Goal: Task Accomplishment & Management: Use online tool/utility

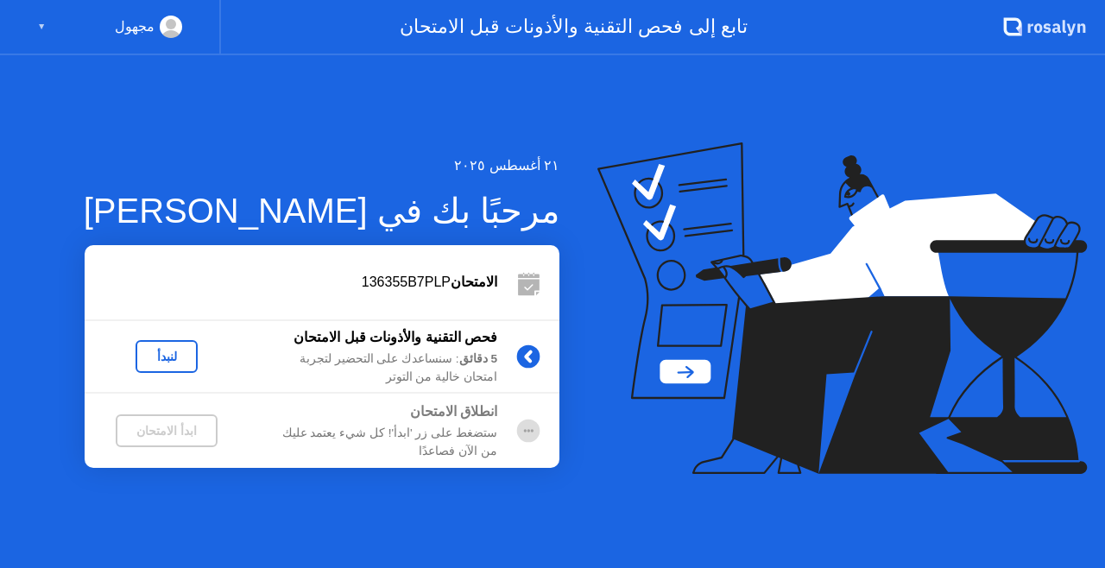
click at [161, 357] on div "لنبدأ" at bounding box center [166, 357] width 48 height 14
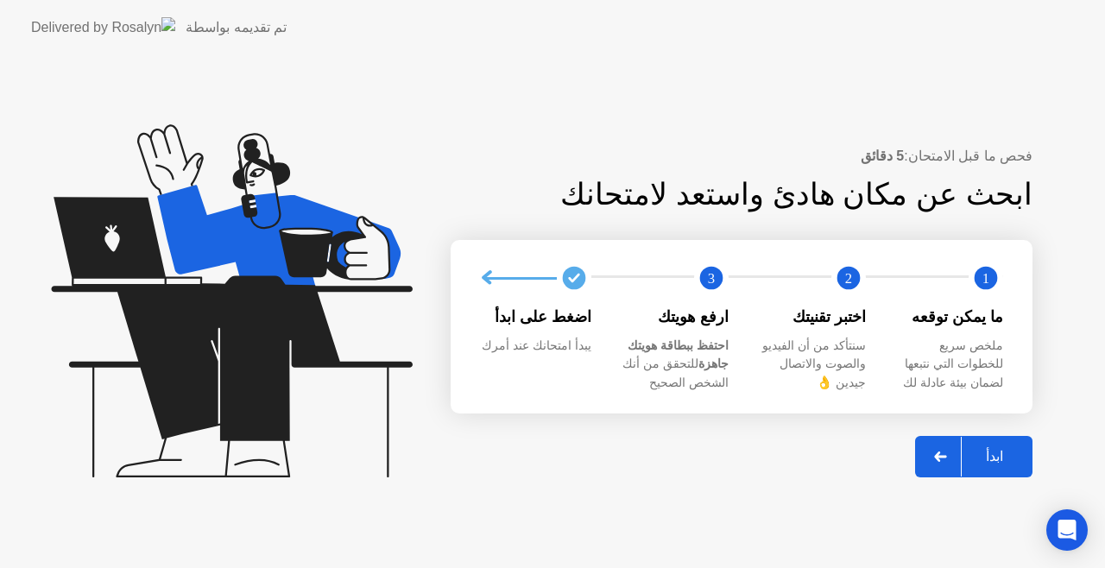
click at [951, 451] on div at bounding box center [940, 457] width 41 height 40
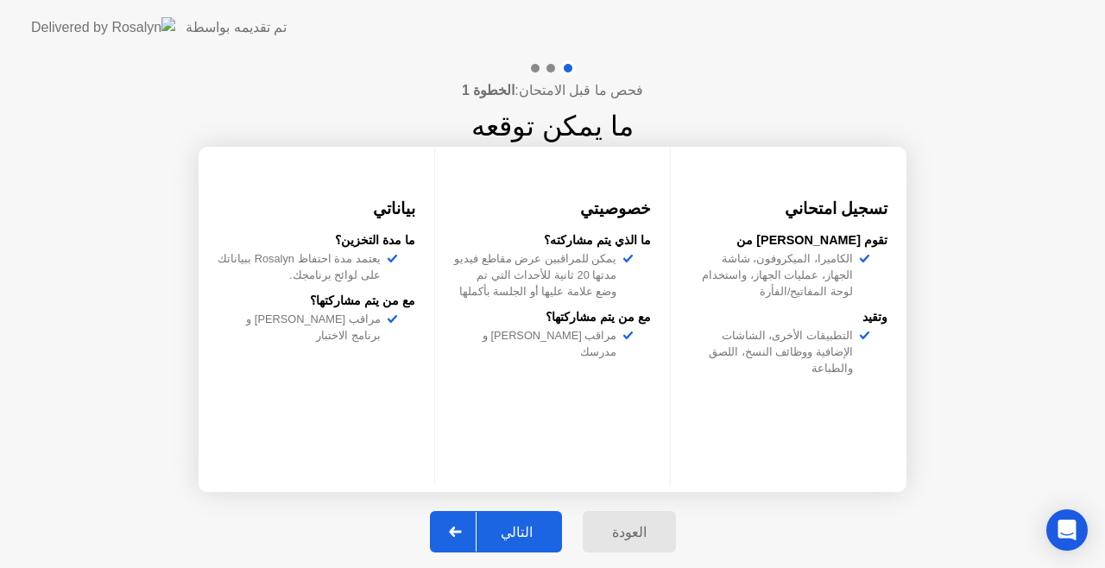
click at [462, 528] on icon at bounding box center [455, 532] width 13 height 10
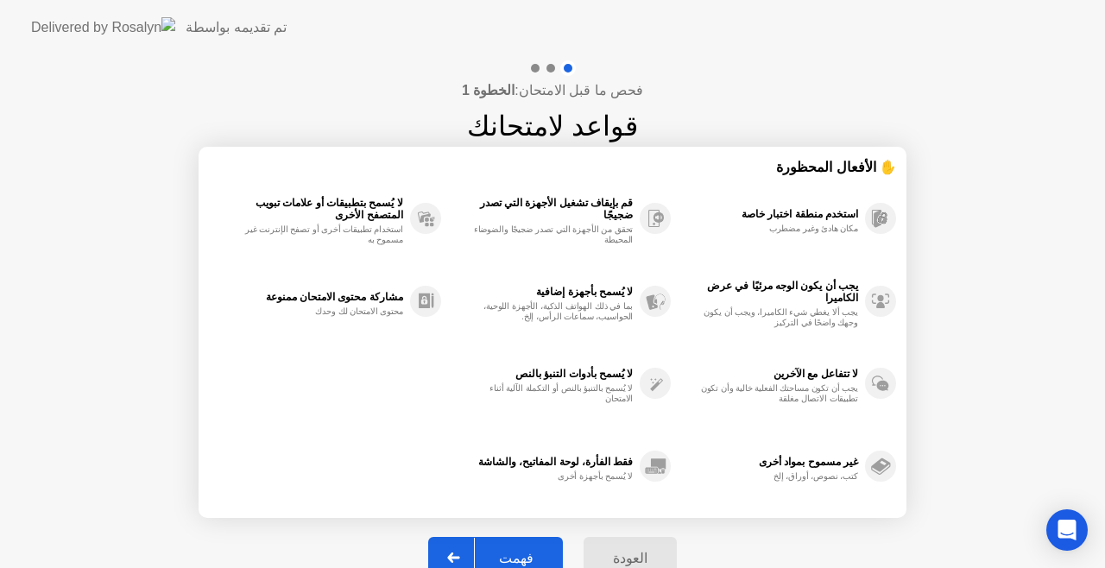
click at [458, 554] on icon at bounding box center [453, 557] width 13 height 10
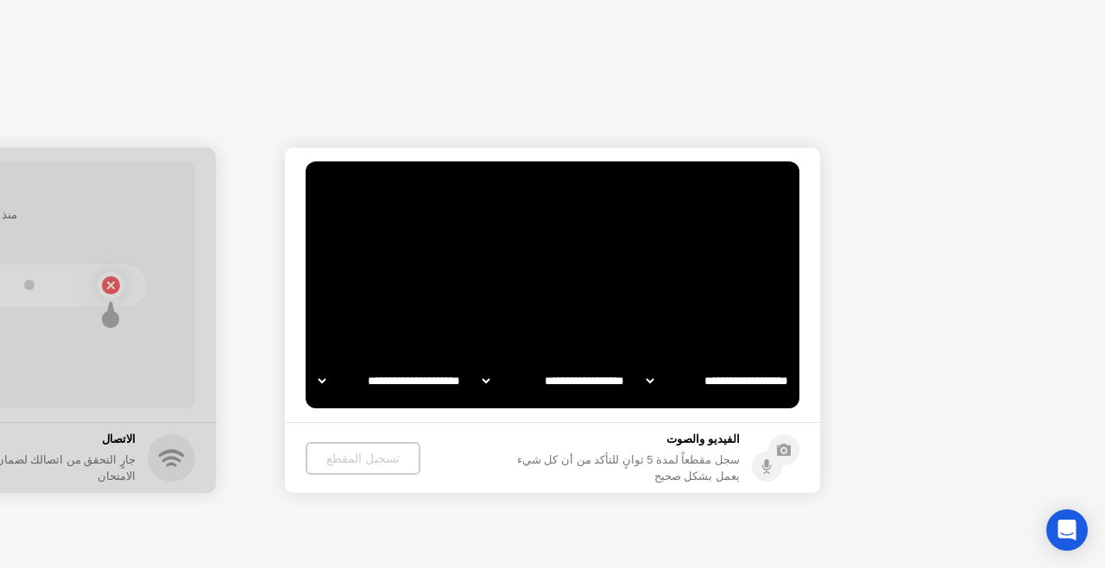
select select "**********"
select select "*******"
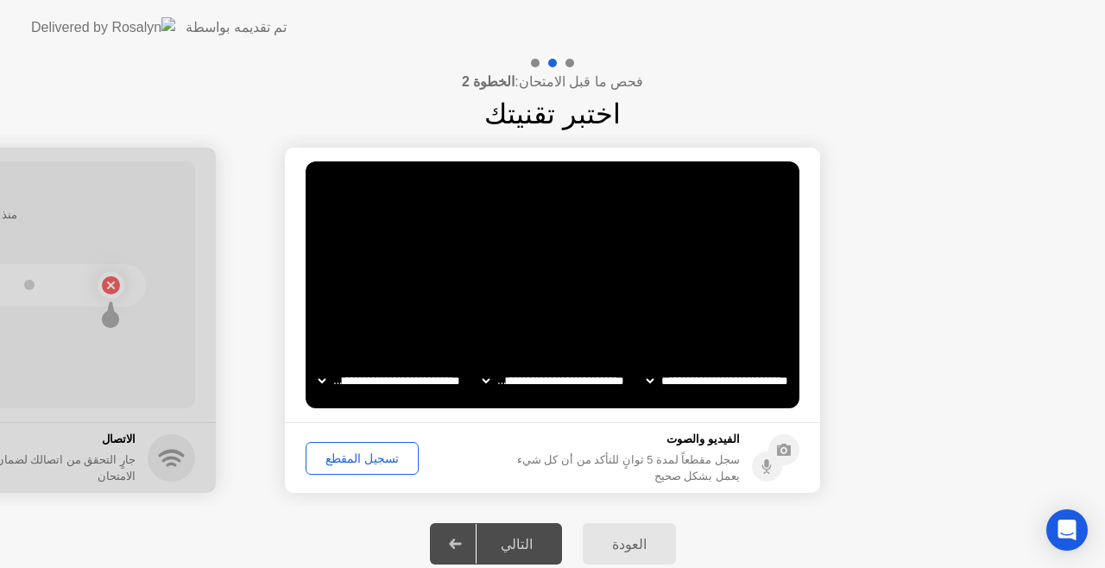
click at [369, 463] on div "تسجيل المقطع" at bounding box center [362, 458] width 101 height 14
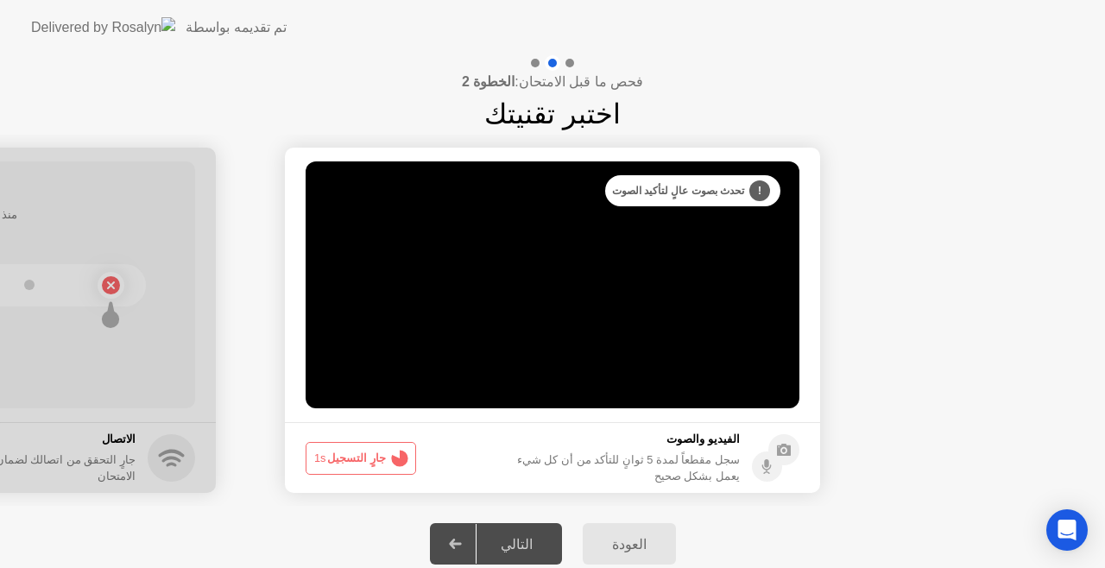
click at [369, 463] on button "جارٍ التسجيل 1s" at bounding box center [361, 458] width 110 height 33
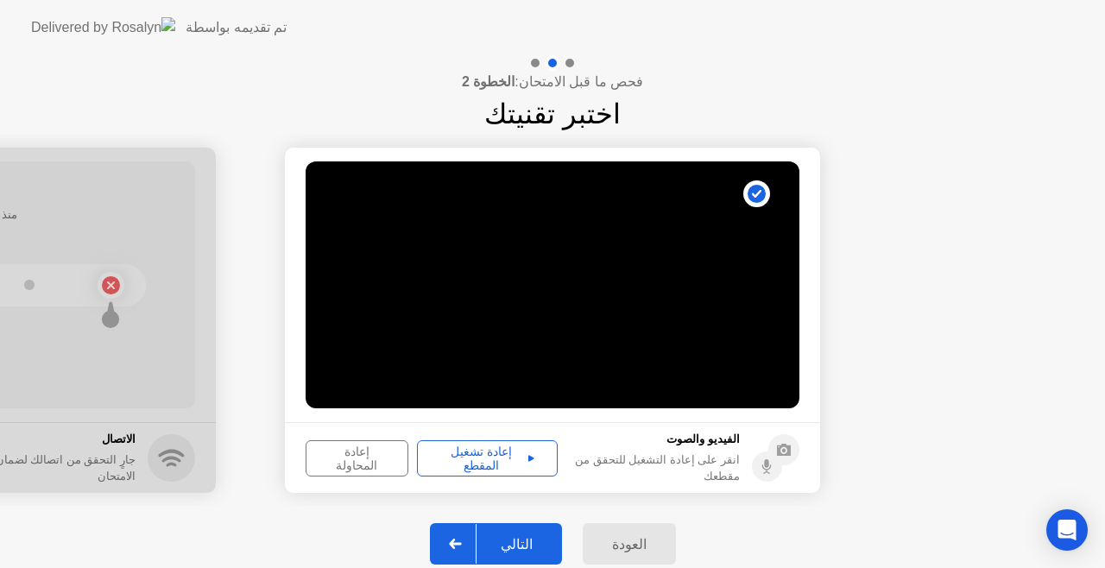
click at [471, 454] on div "إعادة تشغيل المقطع" at bounding box center [487, 459] width 129 height 28
click at [464, 534] on div at bounding box center [455, 544] width 41 height 40
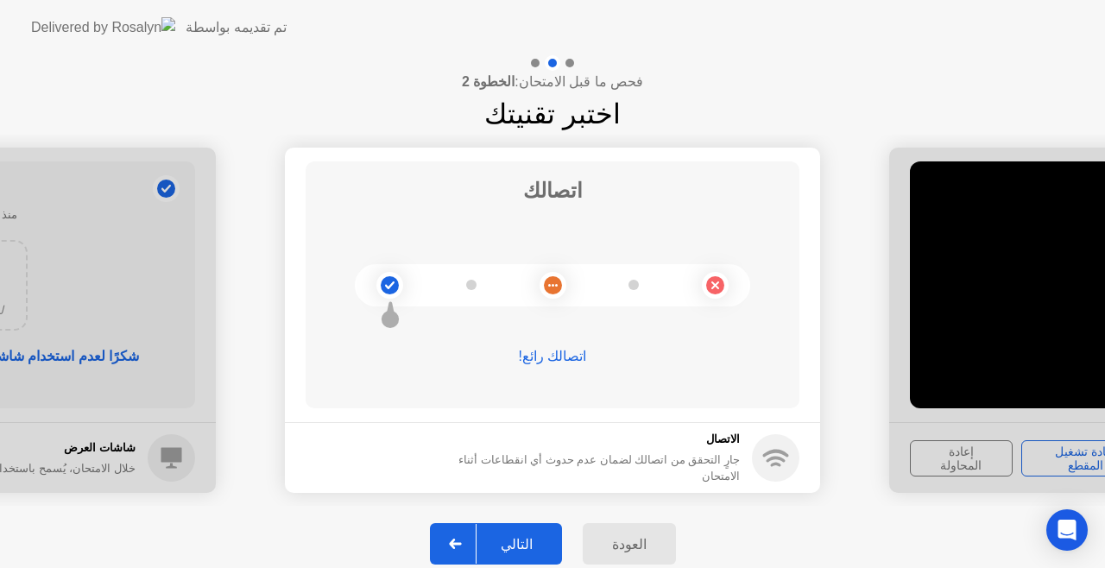
click at [461, 546] on icon at bounding box center [455, 544] width 12 height 10
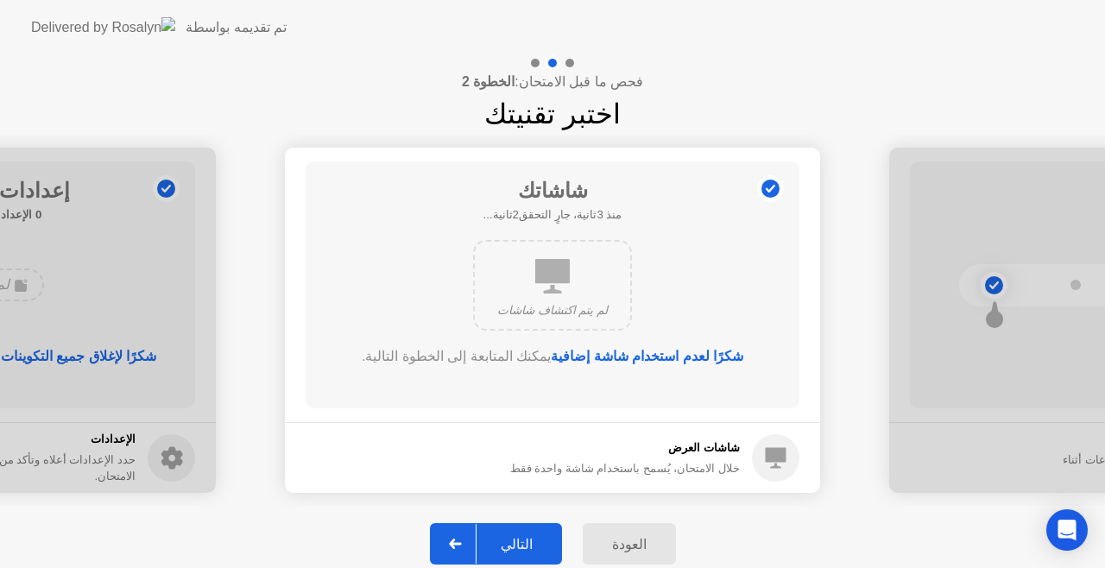
click at [461, 546] on icon at bounding box center [455, 544] width 12 height 10
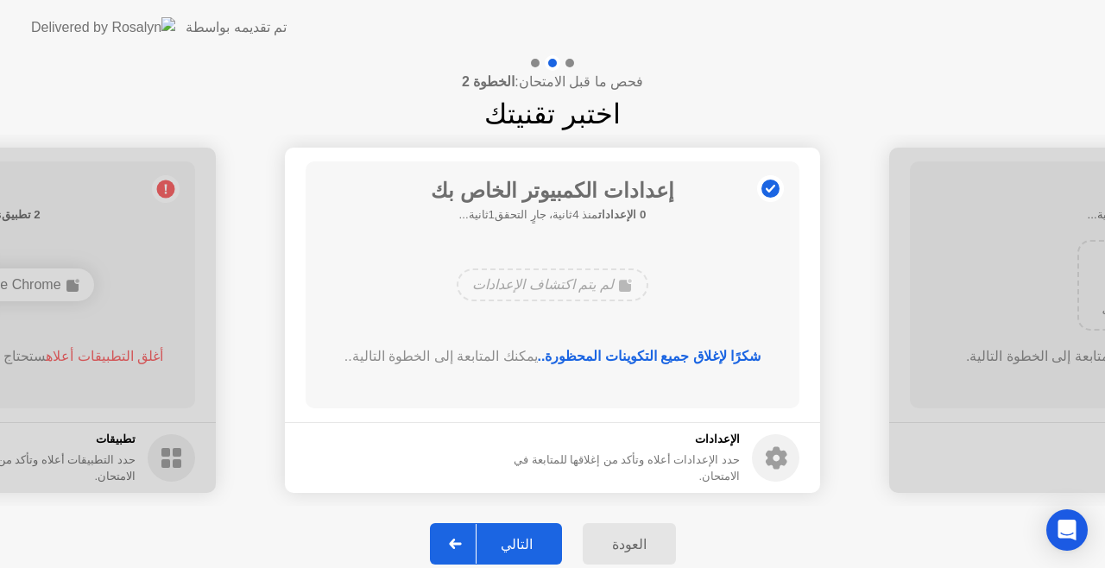
click at [461, 546] on icon at bounding box center [455, 544] width 12 height 10
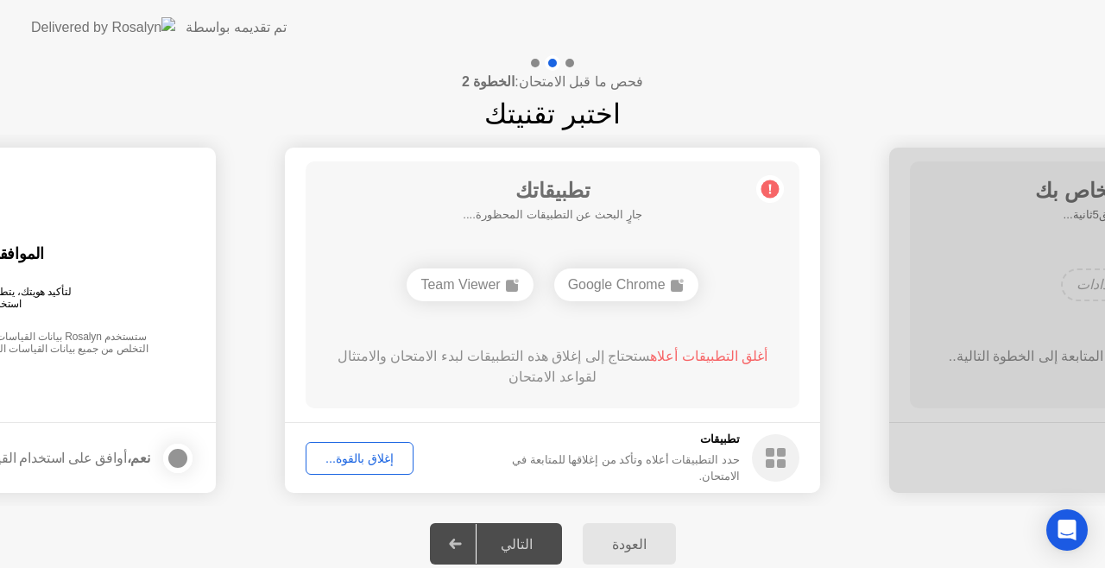
click at [338, 461] on div "إغلاق بالقوة..." at bounding box center [360, 458] width 96 height 14
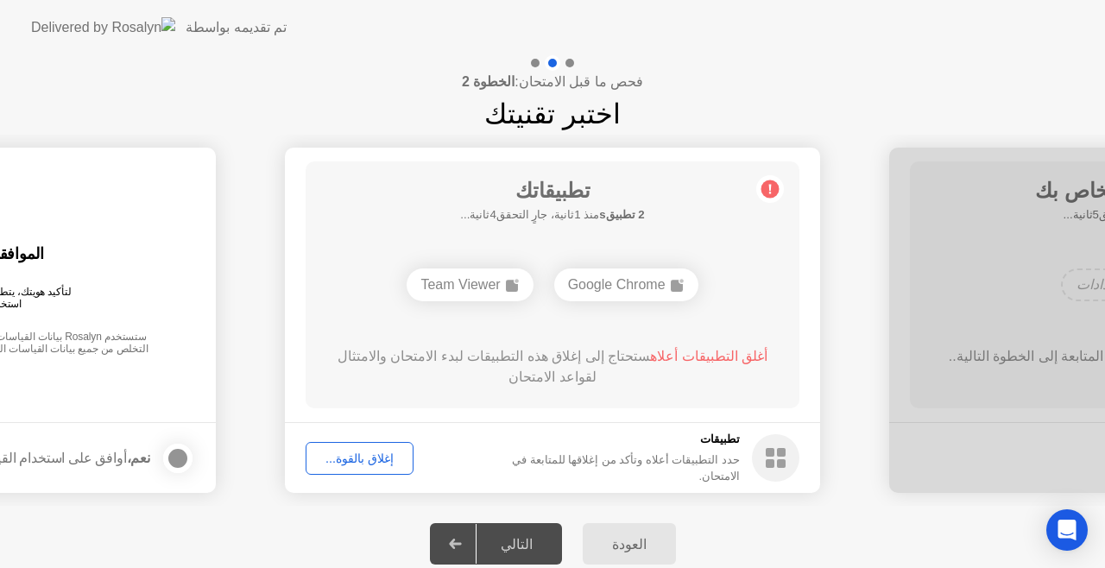
click at [357, 464] on div "إغلاق بالقوة..." at bounding box center [360, 458] width 96 height 14
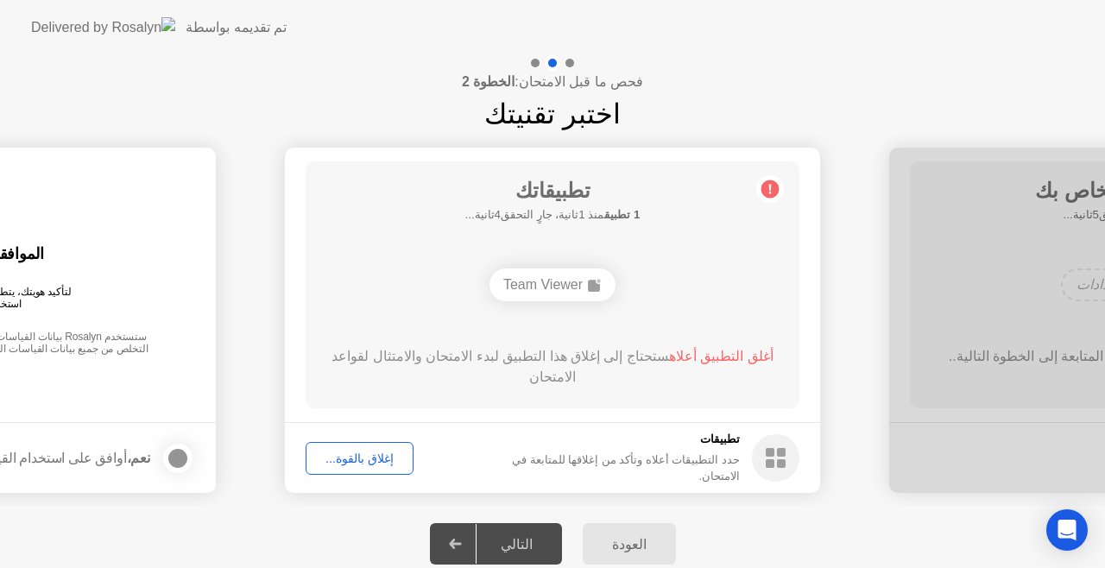
click at [344, 453] on div "إغلاق بالقوة..." at bounding box center [360, 458] width 96 height 14
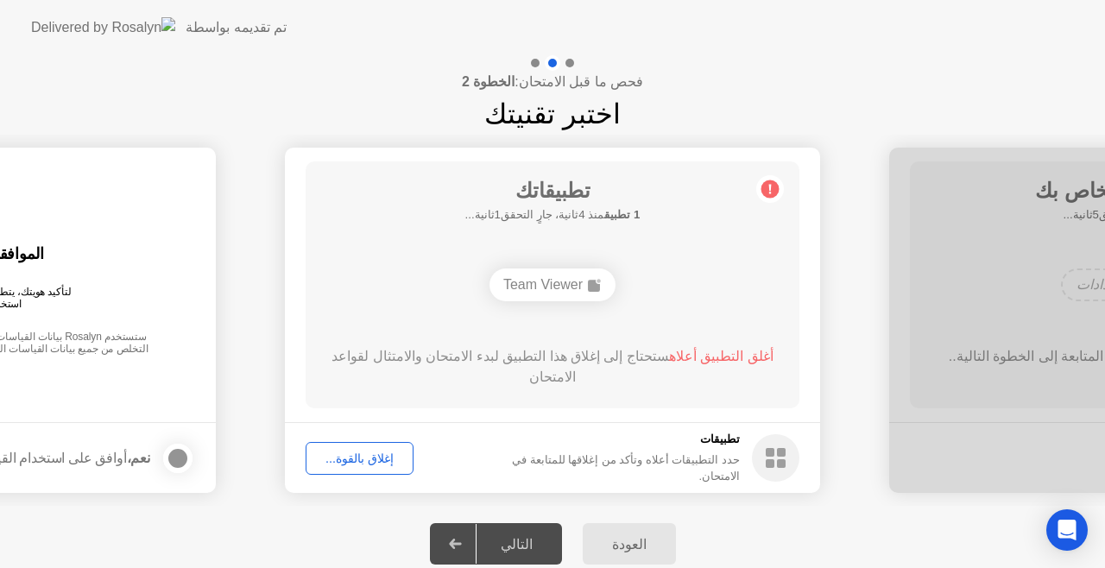
click at [347, 451] on div "إغلاق بالقوة..." at bounding box center [360, 458] width 96 height 14
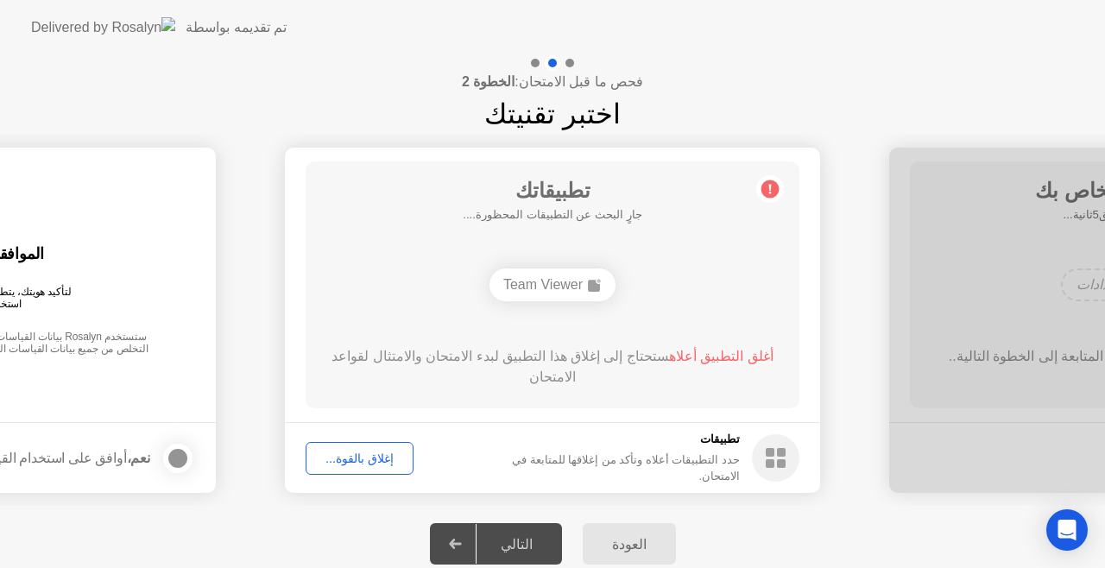
click at [366, 461] on div "إغلاق بالقوة..." at bounding box center [360, 458] width 96 height 14
